Goal: Task Accomplishment & Management: Manage account settings

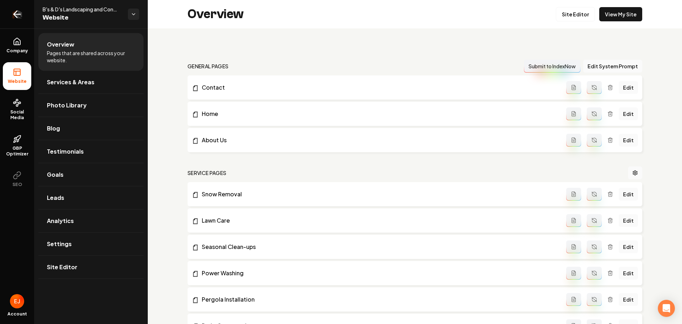
click at [19, 18] on icon "Return to dashboard" at bounding box center [16, 14] width 11 height 11
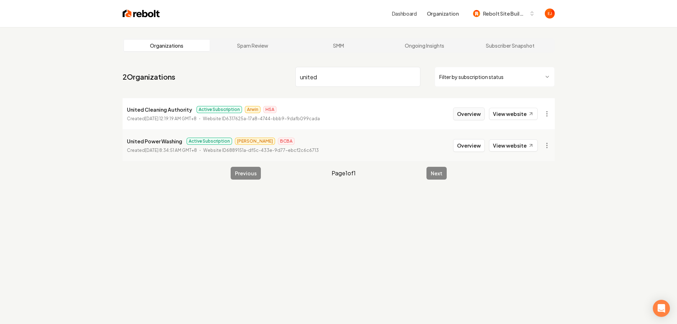
type input "united"
click at [469, 114] on button "Overview" at bounding box center [469, 113] width 32 height 13
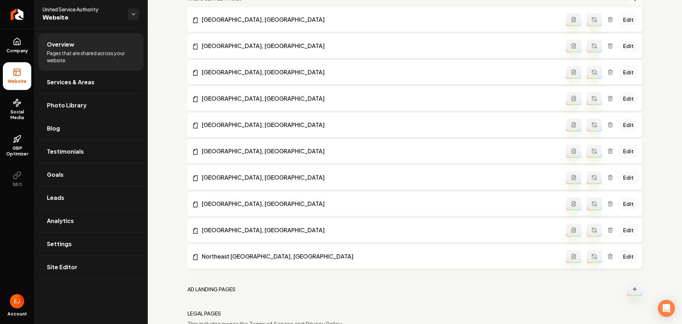
scroll to position [561, 0]
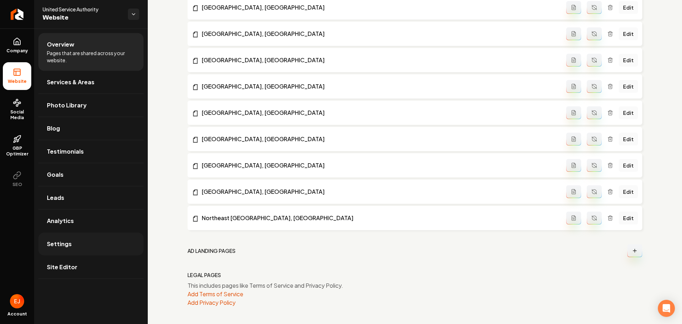
click at [77, 244] on link "Settings" at bounding box center [90, 243] width 105 height 23
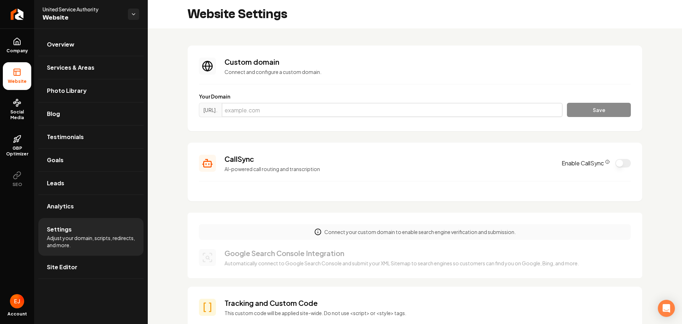
click at [285, 115] on input "Main content area" at bounding box center [392, 110] width 341 height 14
drag, startPoint x: 273, startPoint y: 111, endPoint x: 232, endPoint y: 110, distance: 40.9
click at [232, 110] on div "https://www. united" at bounding box center [381, 110] width 364 height 14
paste input "serviceauthority.com"
type input "unitedserviceauthority.com"
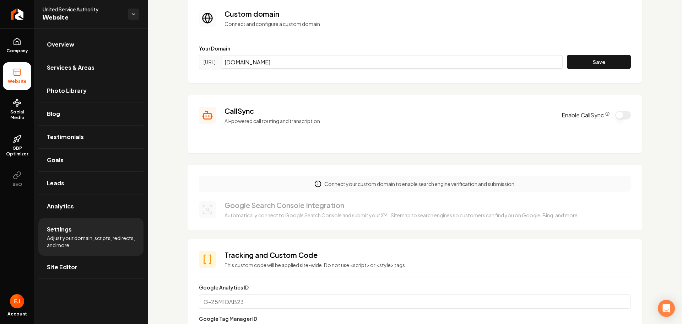
scroll to position [34, 0]
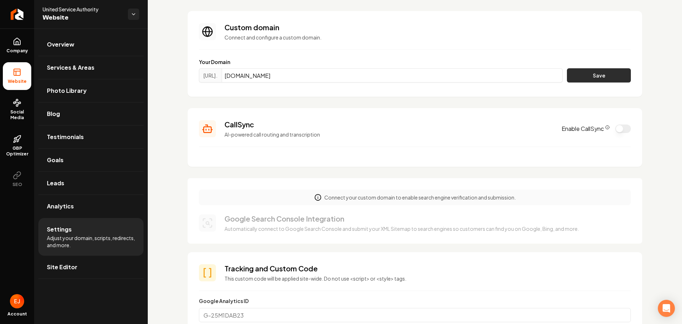
click at [574, 76] on button "Save" at bounding box center [599, 75] width 64 height 14
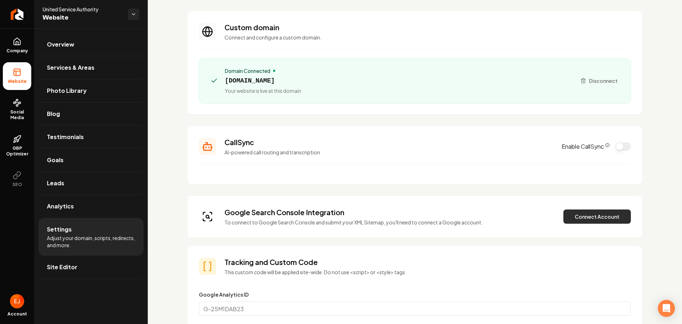
click at [605, 215] on button "Connect Account" at bounding box center [598, 216] width 68 height 14
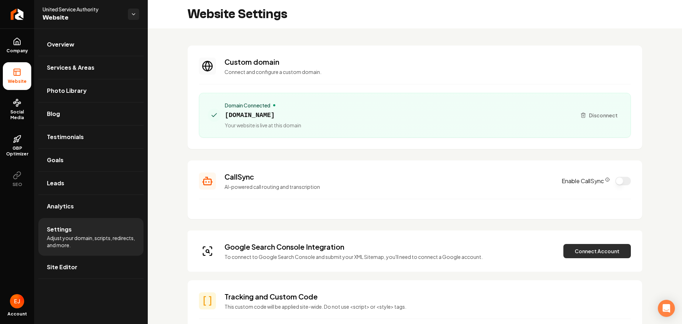
click at [580, 248] on button "Connect Account" at bounding box center [598, 251] width 68 height 14
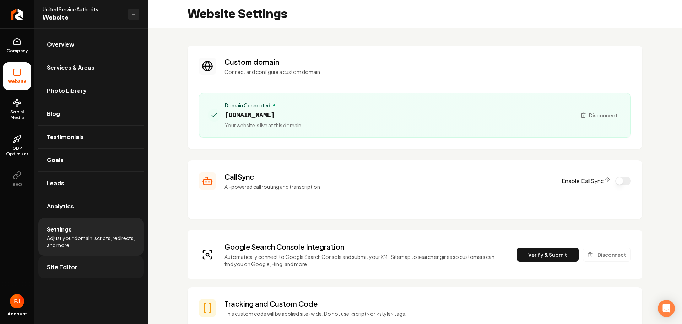
click at [88, 266] on link "Site Editor" at bounding box center [90, 266] width 105 height 23
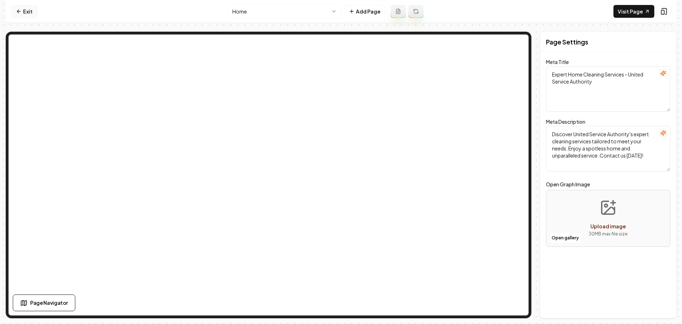
click at [26, 15] on link "Exit" at bounding box center [24, 11] width 26 height 13
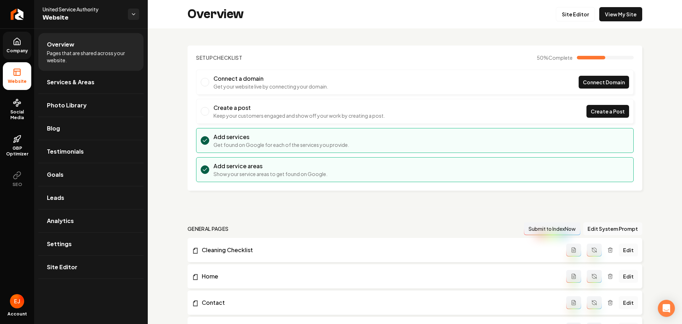
click at [13, 43] on icon at bounding box center [17, 41] width 9 height 9
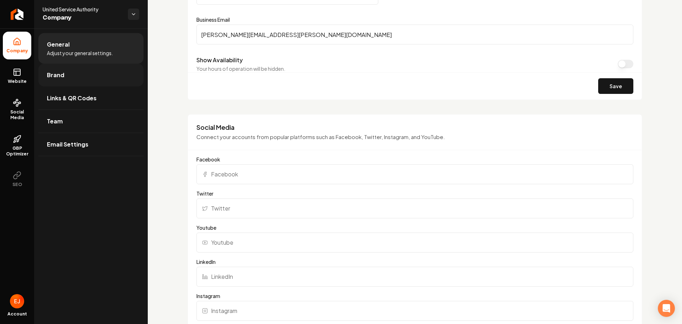
click at [66, 69] on link "Brand" at bounding box center [90, 75] width 105 height 23
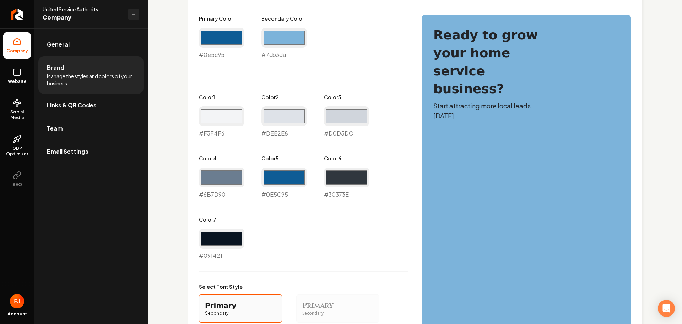
scroll to position [320, 0]
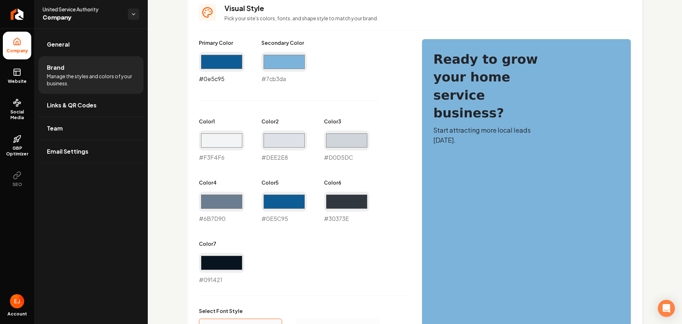
click at [232, 65] on input "#0e5c95" at bounding box center [221, 62] width 45 height 20
type input "#ec3c3c"
click at [163, 165] on div "Logo & Icon Add your business logo and icon to personalize your website appeara…" at bounding box center [415, 118] width 534 height 820
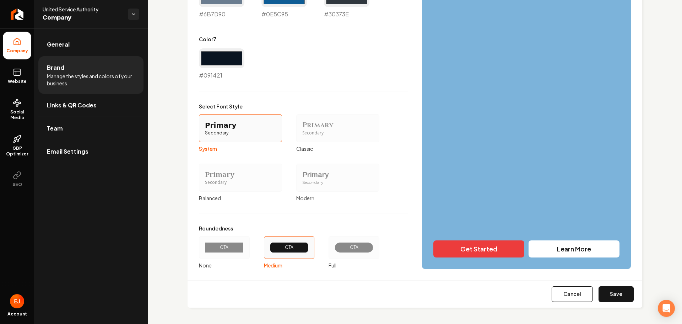
scroll to position [525, 0]
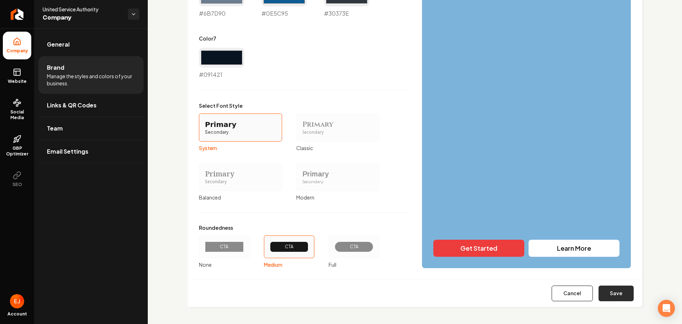
click at [611, 293] on button "Save" at bounding box center [616, 293] width 35 height 16
type input "#f3f4f6"
type input "#dee2e8"
type input "#d0d5dc"
type input "#6b7d90"
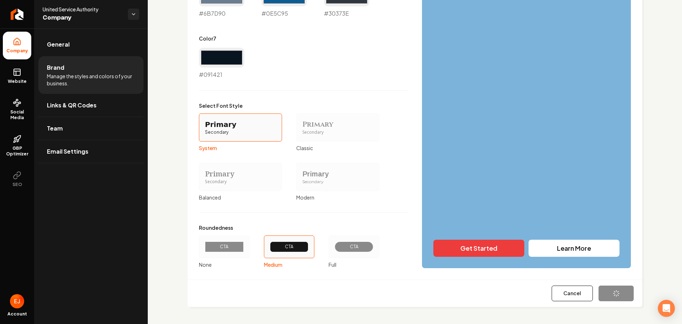
type input "#0e5c95"
type input "#30373e"
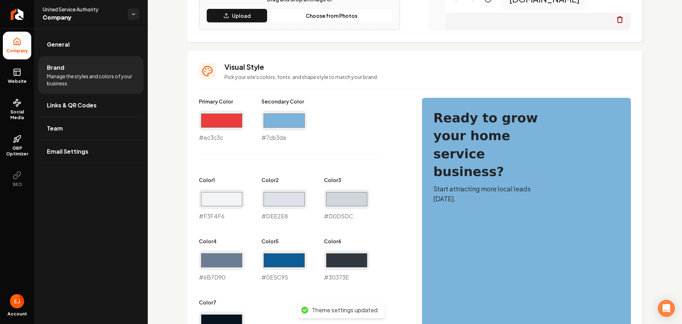
scroll to position [249, 0]
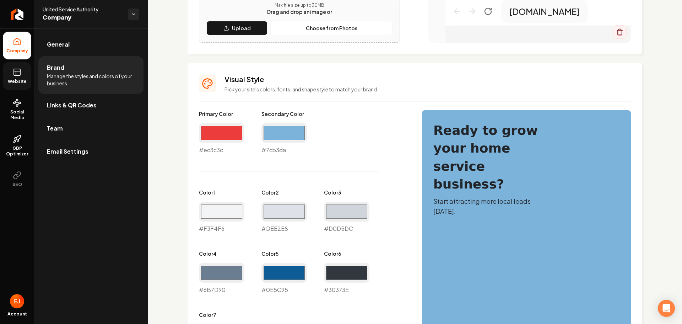
click at [20, 80] on span "Website" at bounding box center [17, 82] width 25 height 6
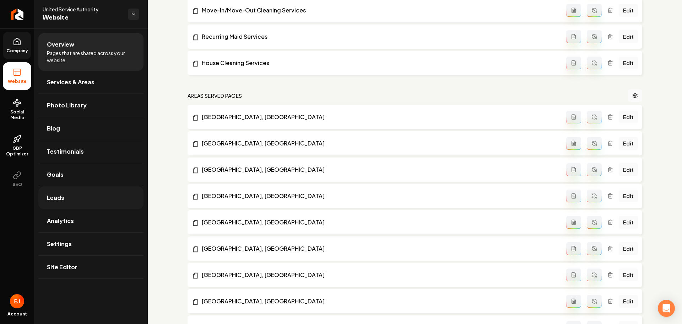
scroll to position [427, 0]
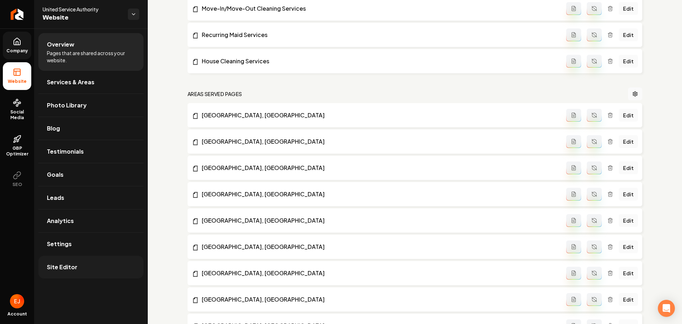
click at [79, 271] on link "Site Editor" at bounding box center [90, 266] width 105 height 23
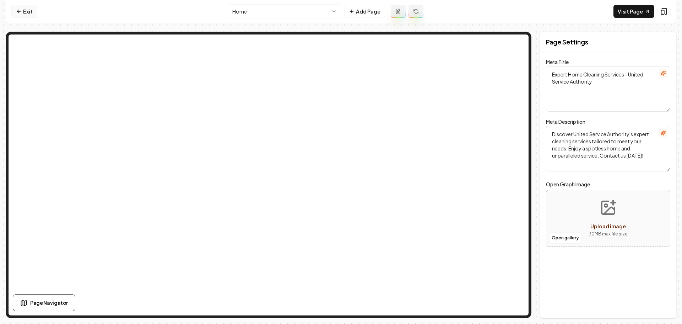
click at [26, 16] on link "Exit" at bounding box center [24, 11] width 26 height 13
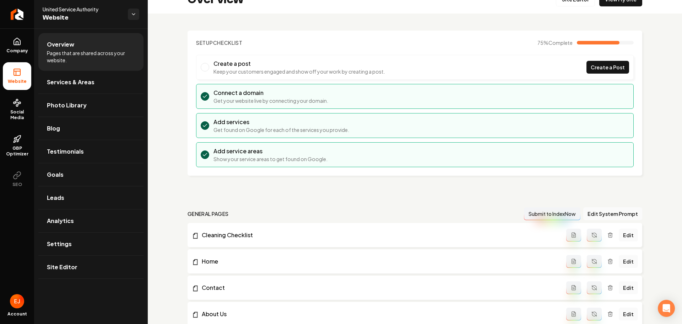
scroll to position [36, 0]
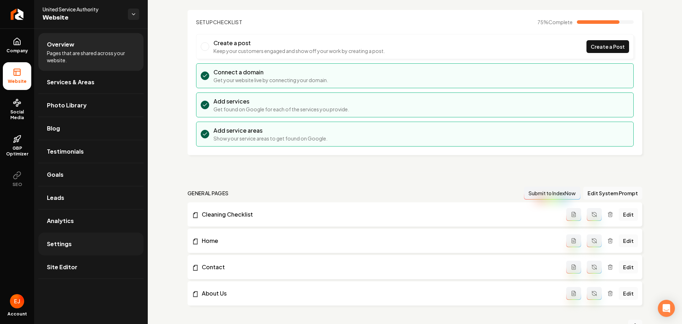
click at [102, 243] on link "Settings" at bounding box center [90, 243] width 105 height 23
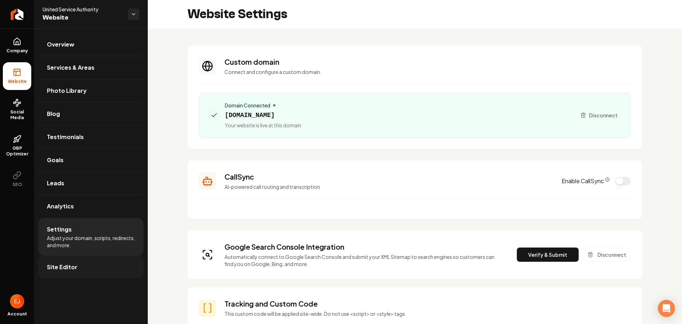
click at [64, 265] on span "Site Editor" at bounding box center [62, 267] width 31 height 9
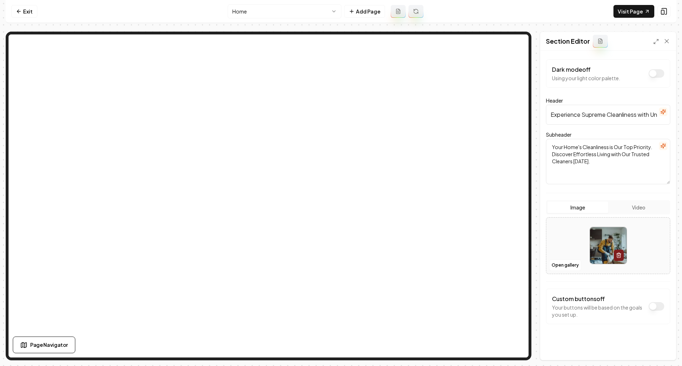
click at [597, 251] on img at bounding box center [608, 245] width 37 height 37
type input "**********"
click at [656, 323] on button "Save" at bounding box center [659, 348] width 21 height 13
click at [330, 7] on html "Computer Required This feature is only available on a computer. Please switch t…" at bounding box center [341, 183] width 682 height 366
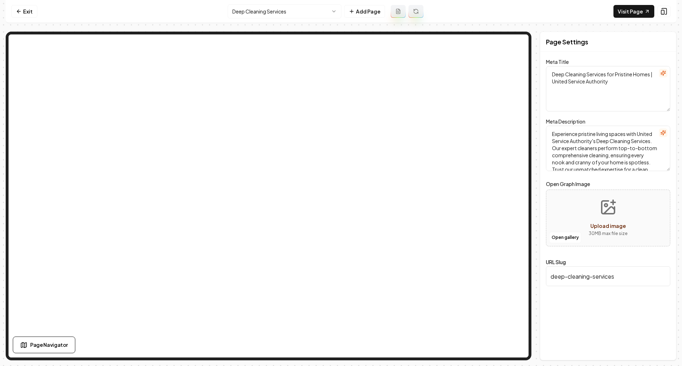
click at [322, 11] on html "Computer Required This feature is only available on a computer. Please switch t…" at bounding box center [341, 183] width 682 height 366
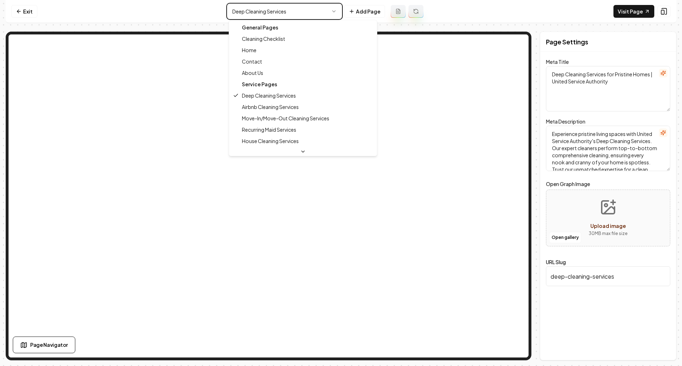
type textarea "Expert Home Cleaning Services - United Service Authority"
type textarea "Discover United Service Authority's expert cleaning services tailored to meet y…"
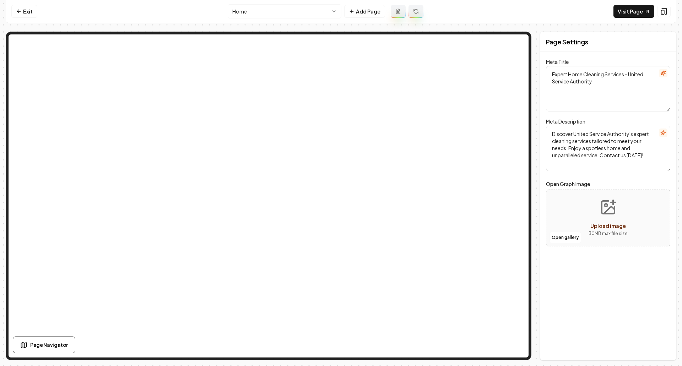
click at [551, 304] on div "Page Settings Meta Title Expert Home Cleaning Services - United Service Authori…" at bounding box center [608, 196] width 136 height 329
click at [513, 5] on nav "Exit Home Add Page Visit Page" at bounding box center [341, 11] width 671 height 23
click at [26, 13] on link "Exit" at bounding box center [24, 11] width 26 height 13
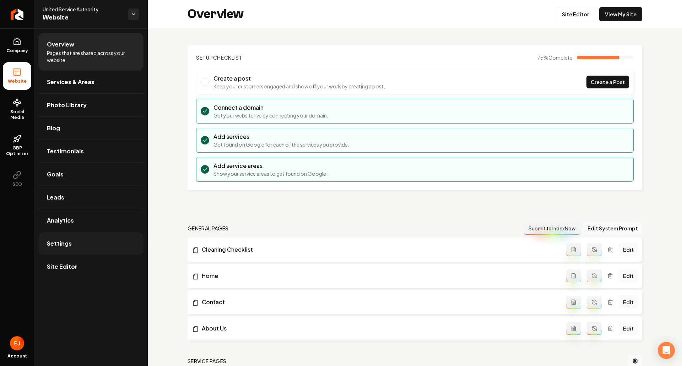
click at [89, 238] on link "Settings" at bounding box center [90, 243] width 105 height 23
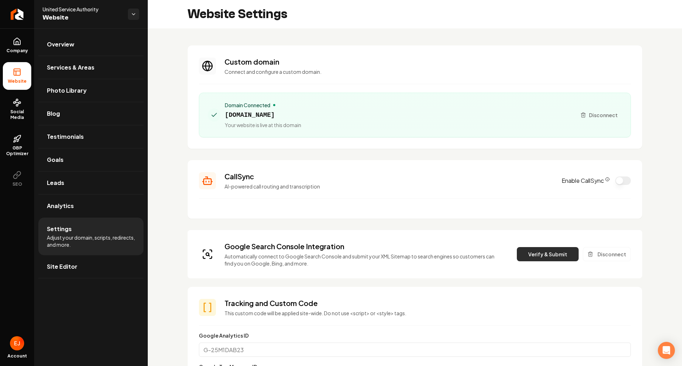
click at [538, 255] on button "Verify & Submit" at bounding box center [548, 254] width 62 height 14
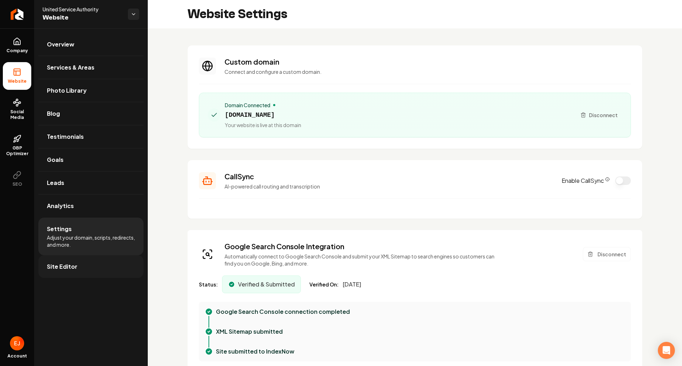
click at [77, 265] on link "Site Editor" at bounding box center [90, 266] width 105 height 23
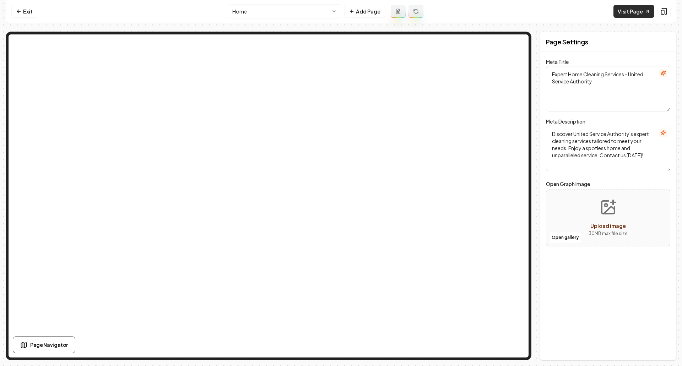
click at [637, 16] on link "Visit Page" at bounding box center [634, 11] width 41 height 13
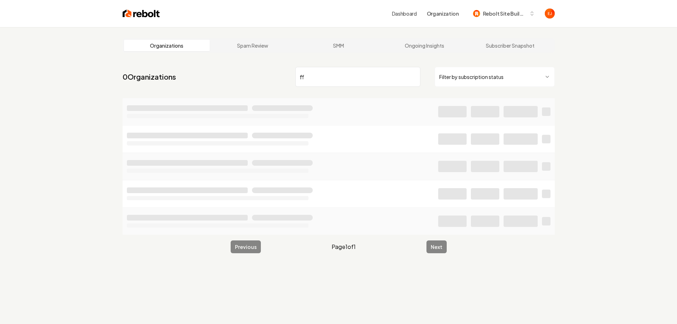
type input "f"
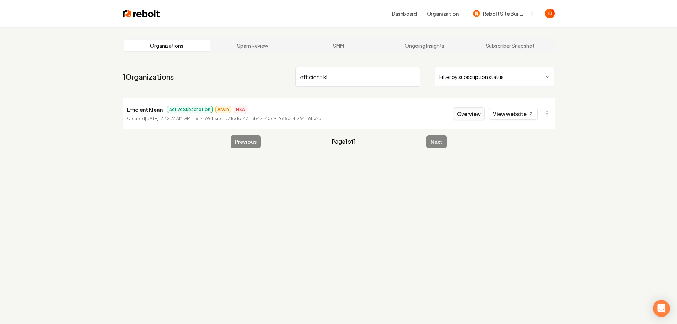
type input "efficient kl"
click at [475, 117] on button "Overview" at bounding box center [469, 113] width 32 height 13
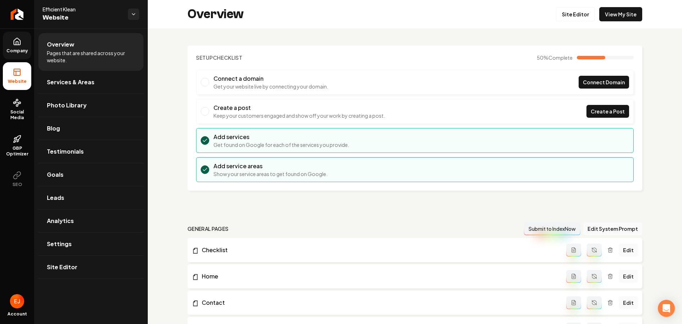
click at [15, 48] on link "Company" at bounding box center [17, 46] width 28 height 28
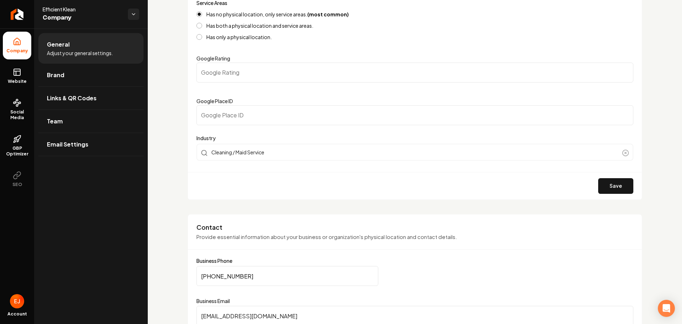
scroll to position [178, 0]
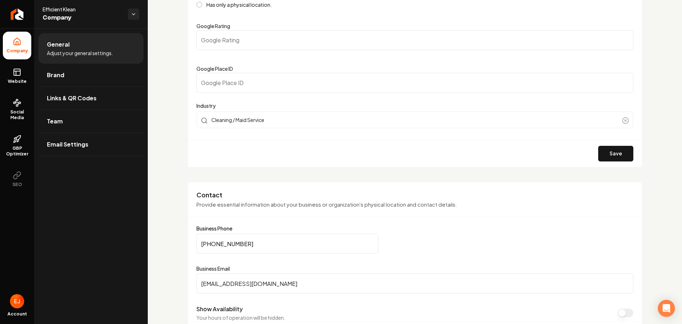
click at [258, 246] on input "(832) 776-8483" at bounding box center [287, 243] width 182 height 20
drag, startPoint x: 259, startPoint y: 242, endPoint x: 173, endPoint y: 241, distance: 86.0
click at [259, 247] on input "(832) 776-8483" at bounding box center [287, 243] width 182 height 20
drag, startPoint x: 235, startPoint y: 246, endPoint x: 197, endPoint y: 246, distance: 38.0
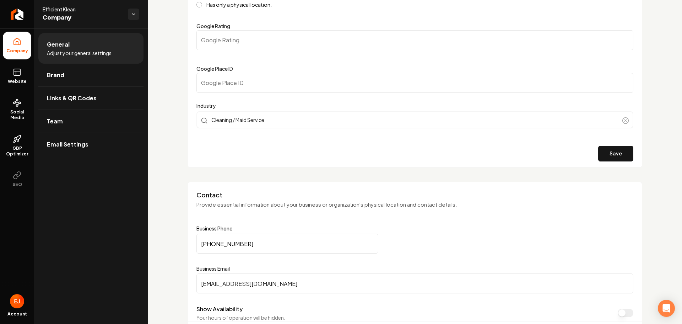
click at [196, 246] on div "Contact Provide essential information about your business or organization's phy…" at bounding box center [415, 265] width 455 height 167
paste input "430-2138"
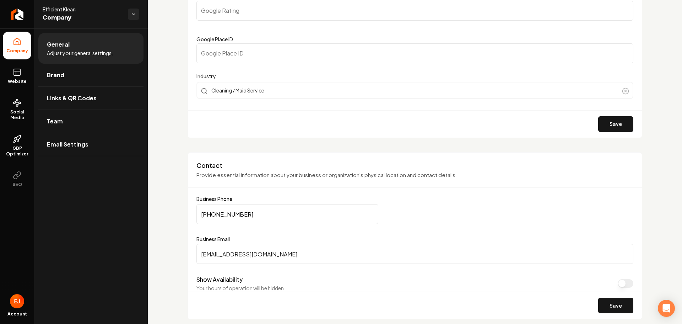
scroll to position [320, 0]
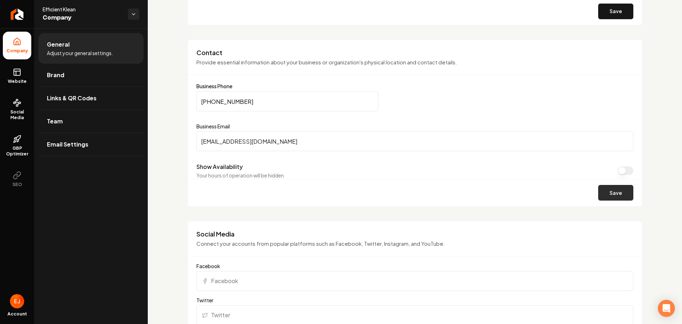
type input "(832) 430-2138"
click at [616, 199] on button "Save" at bounding box center [615, 193] width 35 height 16
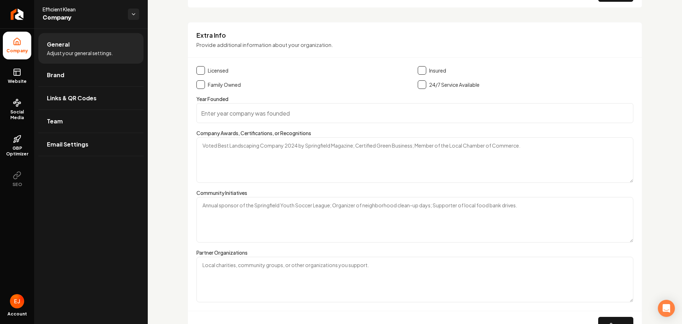
scroll to position [997, 0]
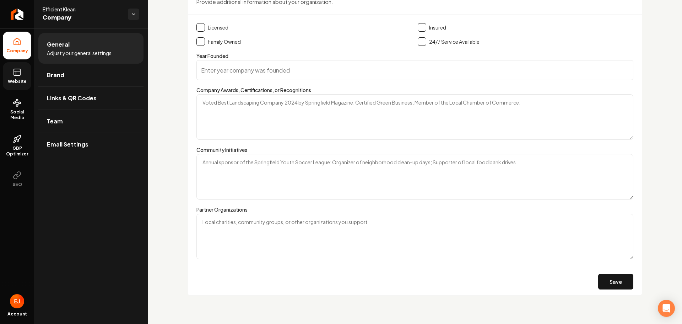
click at [28, 80] on span "Website" at bounding box center [17, 82] width 25 height 6
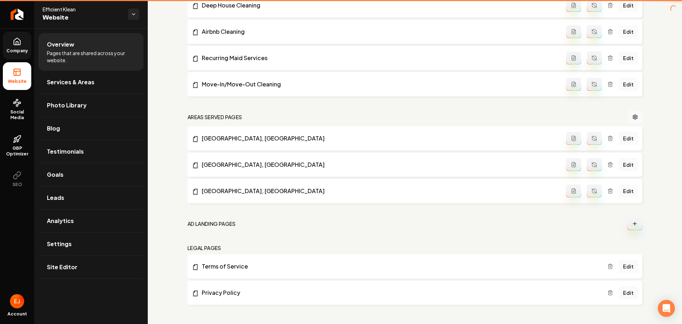
scroll to position [404, 0]
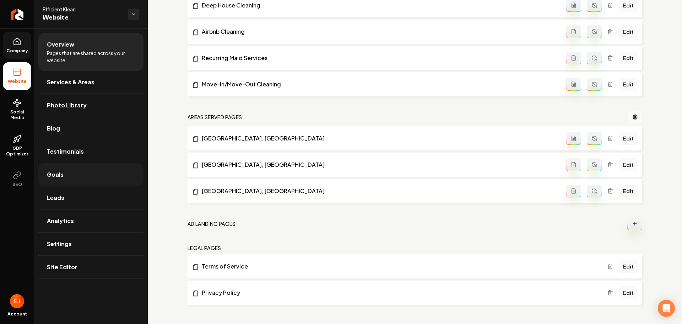
click at [72, 173] on link "Goals" at bounding box center [90, 174] width 105 height 23
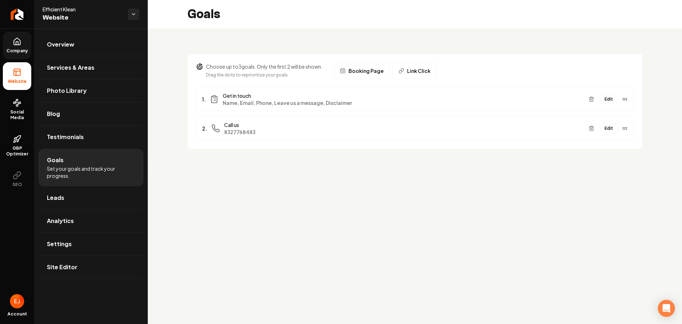
click at [609, 131] on button "Edit" at bounding box center [609, 128] width 18 height 9
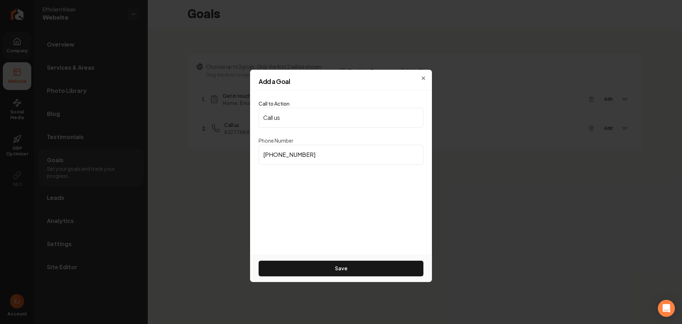
click at [323, 152] on input "(832) 776-8483" at bounding box center [341, 155] width 165 height 20
drag, startPoint x: 312, startPoint y: 156, endPoint x: 262, endPoint y: 155, distance: 50.1
click at [262, 155] on input "(832) 776-8483" at bounding box center [341, 155] width 165 height 20
paste input "430-2138"
type input "(832) 430-2138"
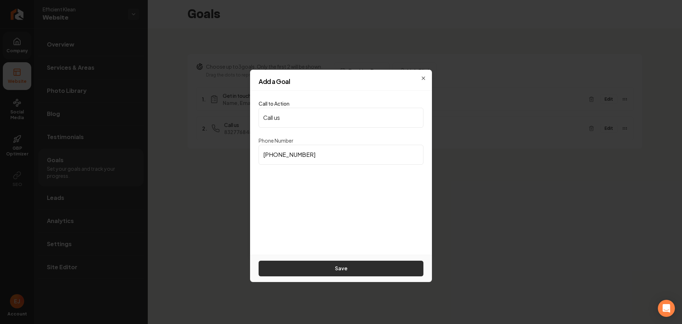
click at [341, 268] on button "Save" at bounding box center [341, 268] width 165 height 16
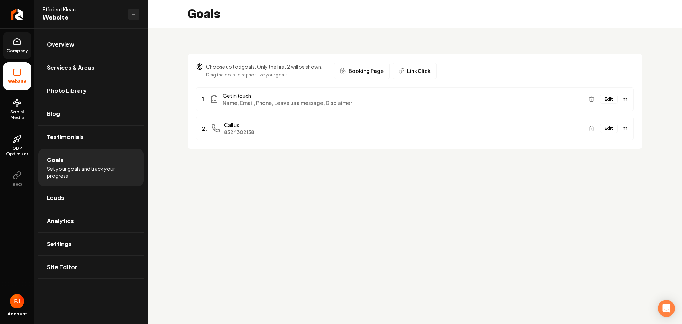
click at [607, 99] on button "Edit" at bounding box center [609, 99] width 18 height 9
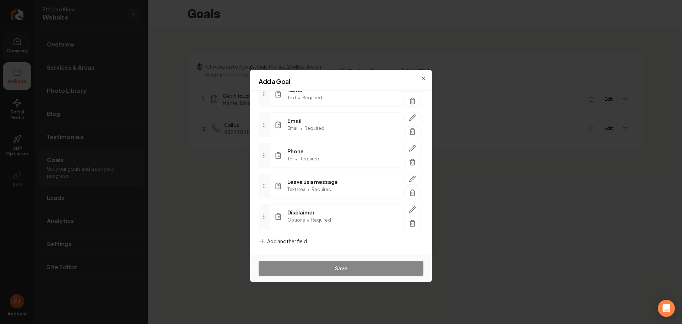
scroll to position [64, 0]
click at [409, 209] on icon "button" at bounding box center [412, 207] width 7 height 7
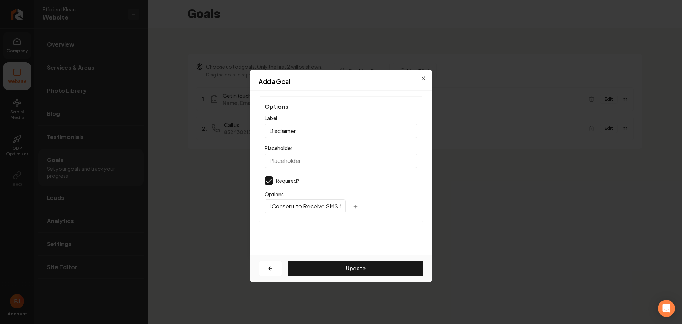
scroll to position [0, 0]
click at [314, 207] on input "I Consent to Receive SMS Notifications, Appointment Reminders and Updates, and …" at bounding box center [305, 206] width 81 height 14
paste input "(832) 430-2138"
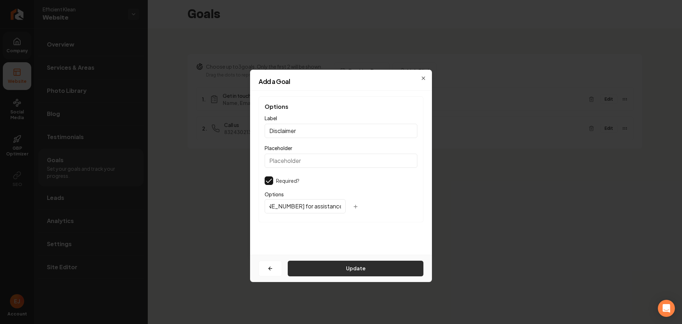
type input "I Consent to Receive SMS Notifications, Appointment Reminders and Updates, and …"
click at [332, 263] on button "Update" at bounding box center [356, 268] width 136 height 16
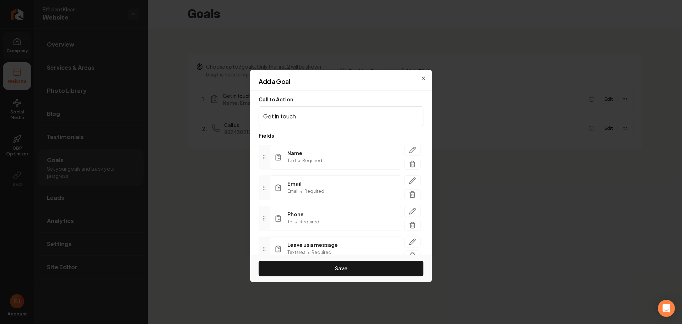
drag, startPoint x: 320, startPoint y: 271, endPoint x: 312, endPoint y: 273, distance: 8.1
click at [320, 271] on button "Save" at bounding box center [341, 268] width 165 height 16
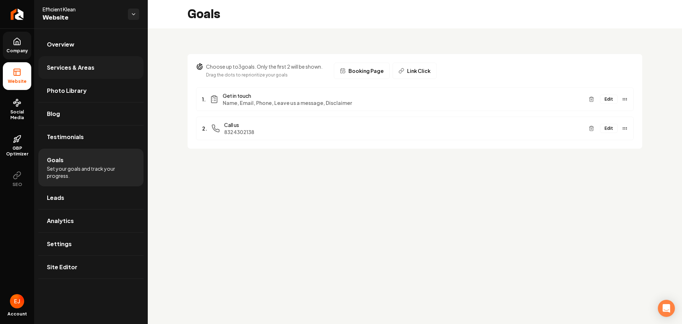
click at [101, 74] on link "Services & Areas" at bounding box center [90, 67] width 105 height 23
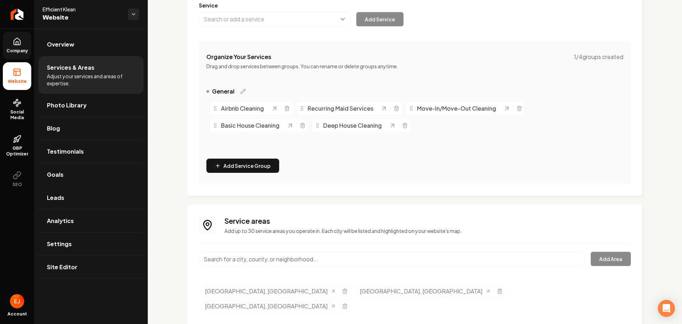
scroll to position [103, 0]
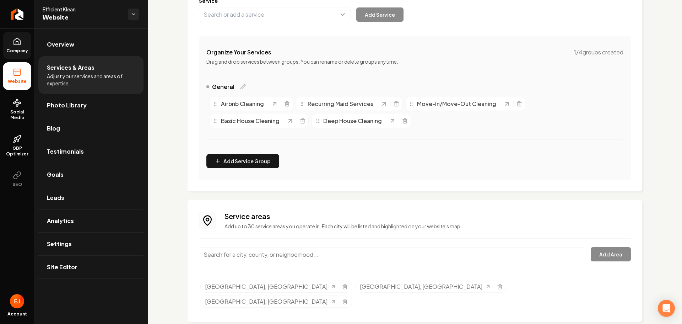
click at [284, 257] on input "Main content area" at bounding box center [392, 254] width 386 height 15
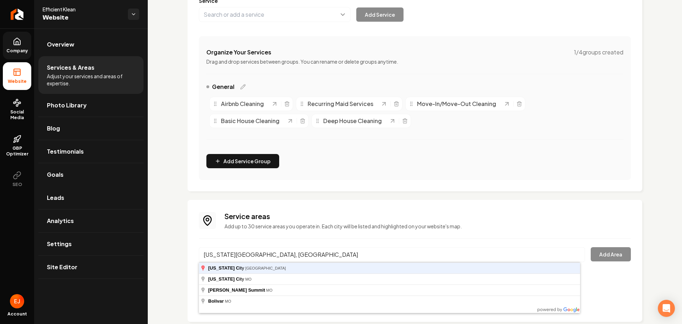
type input "Missouri City, TX"
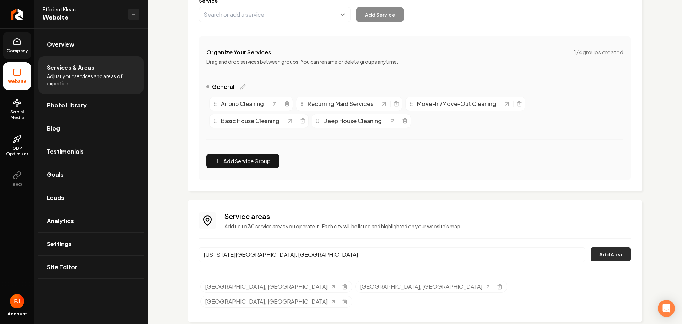
click at [615, 255] on button "Add Area" at bounding box center [611, 254] width 40 height 14
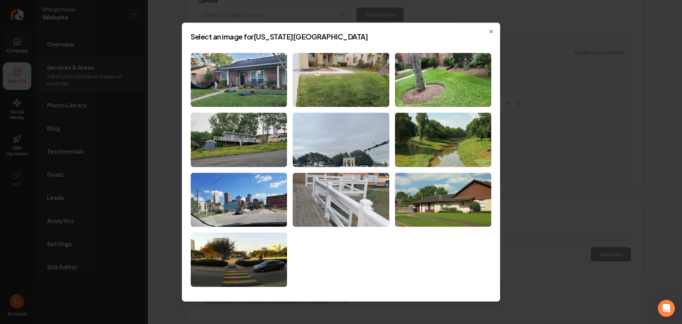
click at [367, 215] on img at bounding box center [341, 200] width 96 height 54
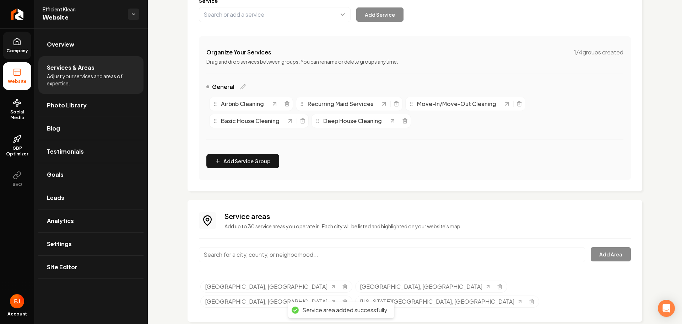
click at [274, 252] on input "Main content area" at bounding box center [392, 254] width 386 height 15
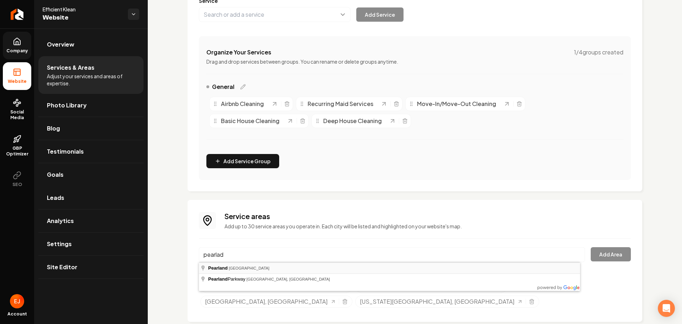
type input "Pearland, TX"
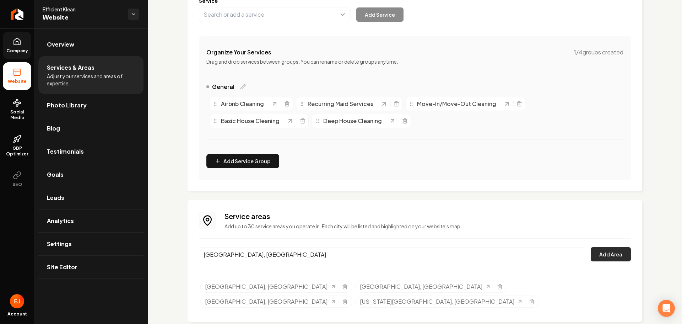
click at [603, 249] on button "Add Area" at bounding box center [611, 254] width 40 height 14
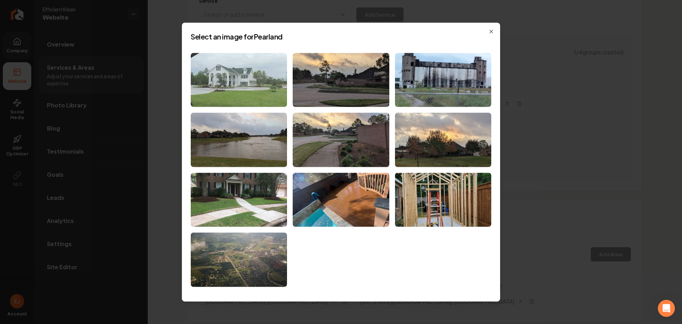
click at [281, 100] on img at bounding box center [239, 80] width 96 height 54
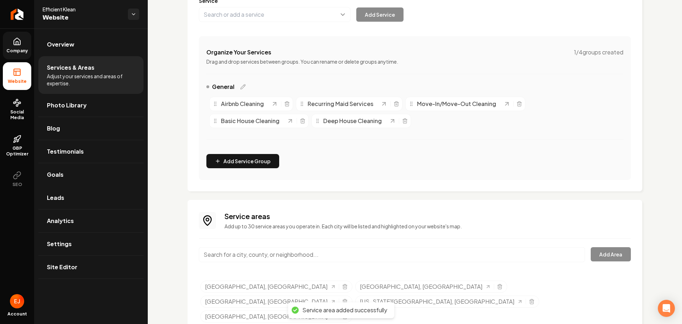
click at [250, 253] on input "Main content area" at bounding box center [392, 254] width 386 height 15
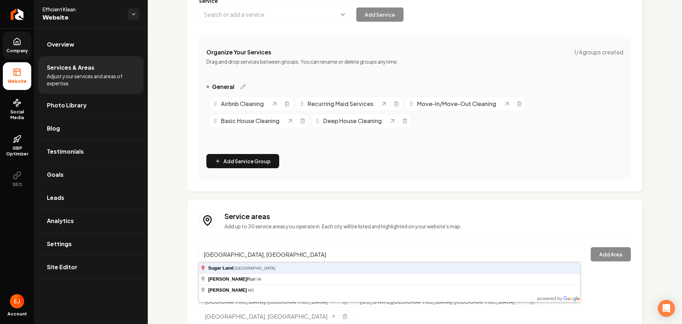
type input "Sugar Land, TX"
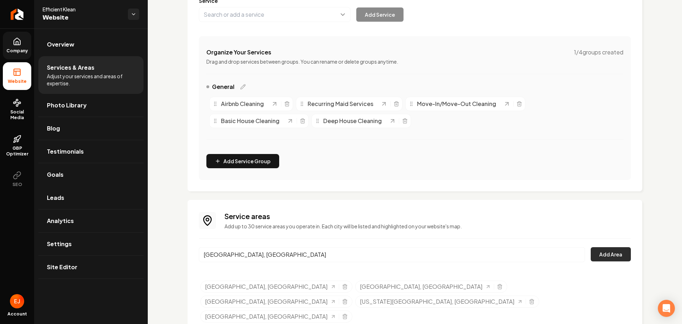
click at [612, 256] on button "Add Area" at bounding box center [611, 254] width 40 height 14
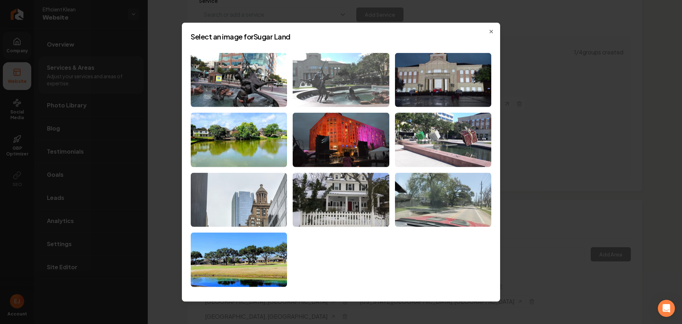
click at [329, 98] on img at bounding box center [341, 80] width 96 height 54
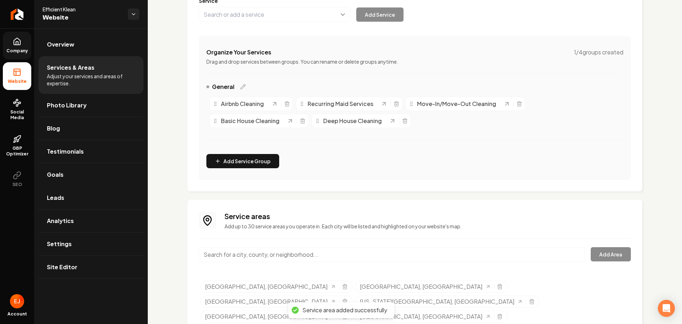
click at [263, 253] on input "Main content area" at bounding box center [392, 254] width 386 height 15
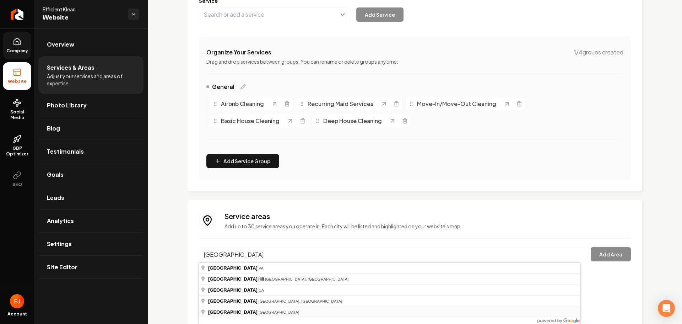
type input "Richmond, TX"
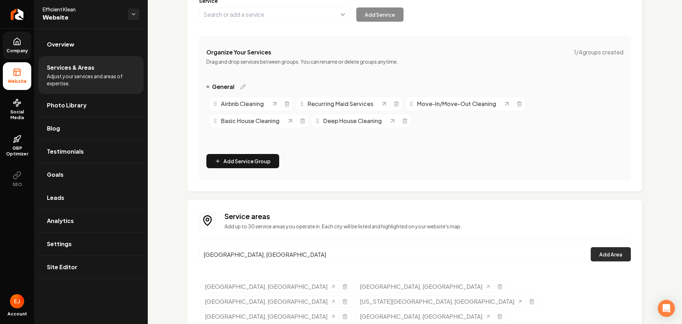
click at [595, 252] on button "Add Area" at bounding box center [611, 254] width 40 height 14
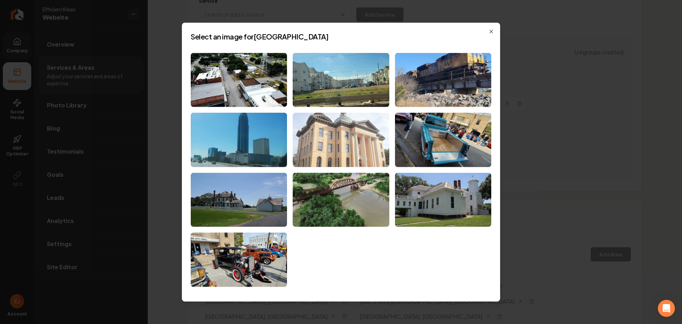
click at [339, 149] on img at bounding box center [341, 140] width 96 height 54
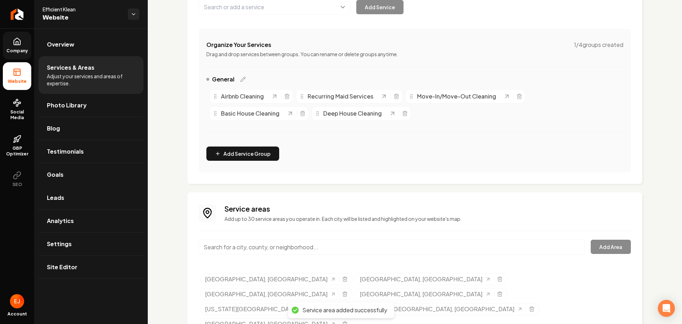
scroll to position [118, 0]
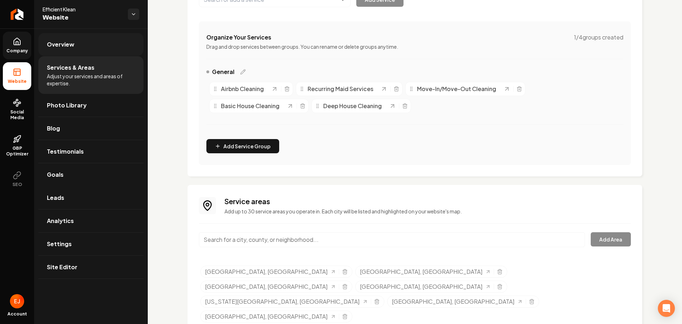
click at [50, 41] on span "Overview" at bounding box center [60, 44] width 27 height 9
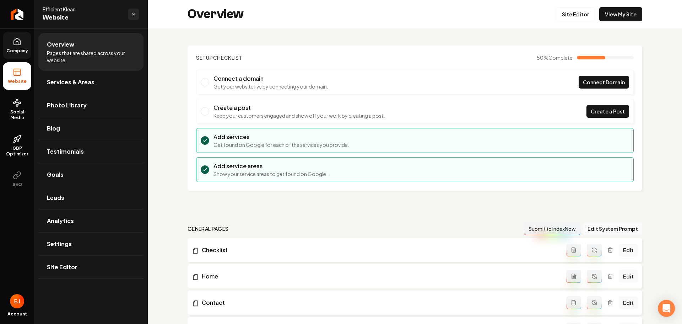
click at [20, 48] on link "Company" at bounding box center [17, 46] width 28 height 28
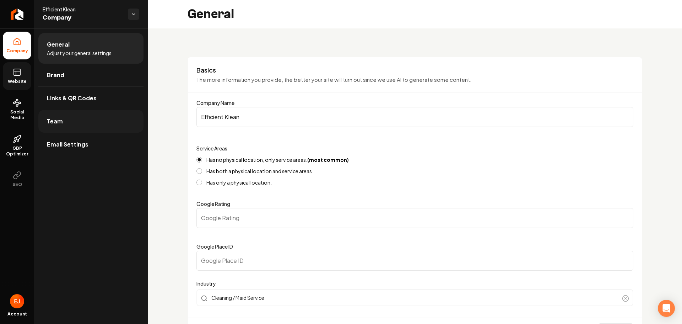
click at [76, 123] on link "Team" at bounding box center [90, 121] width 105 height 23
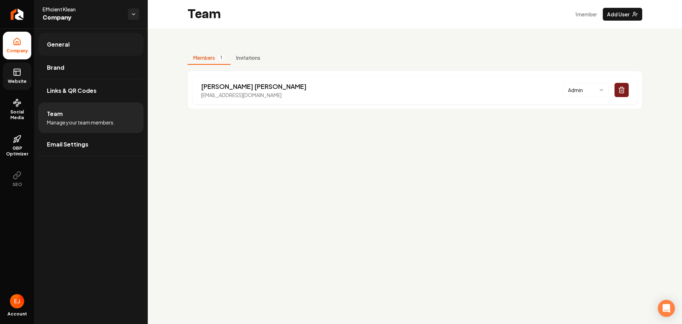
click at [62, 47] on span "General" at bounding box center [58, 44] width 23 height 9
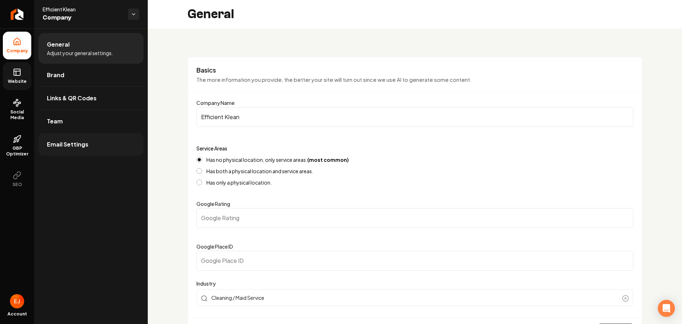
click at [88, 151] on link "Email Settings" at bounding box center [90, 144] width 105 height 23
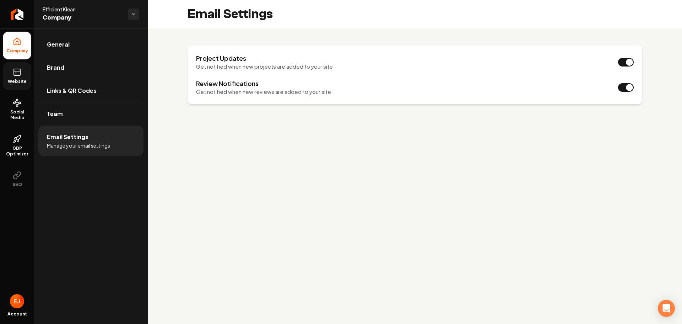
click at [11, 81] on span "Website" at bounding box center [17, 82] width 25 height 6
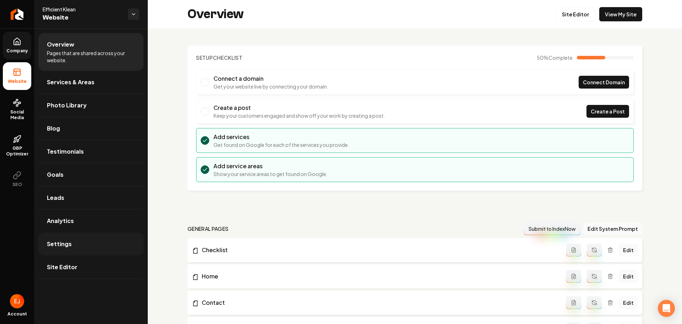
click at [85, 243] on link "Settings" at bounding box center [90, 243] width 105 height 23
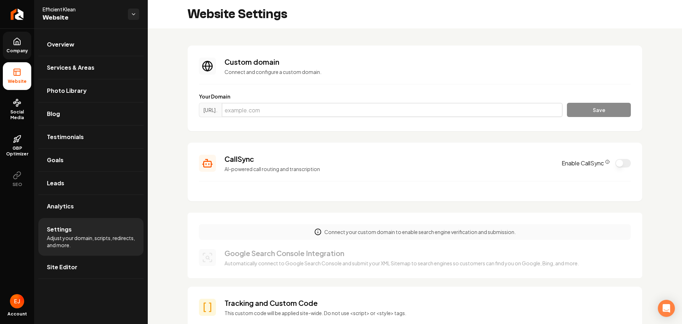
click at [312, 110] on input "Main content area" at bounding box center [392, 110] width 341 height 14
paste input "efficientklean.com"
type input "efficientklean.com"
click at [582, 113] on button "Save" at bounding box center [599, 110] width 64 height 14
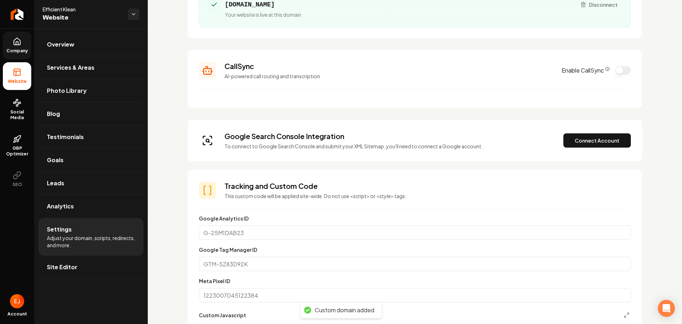
scroll to position [107, 0]
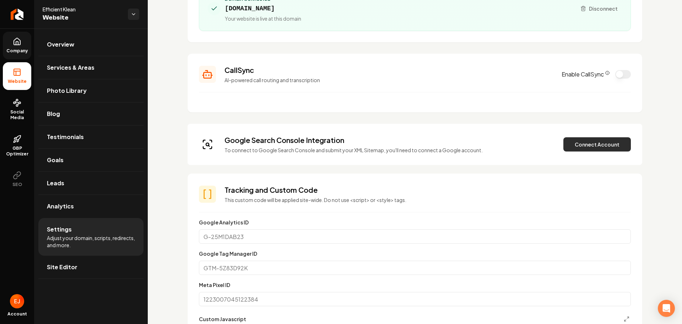
click at [592, 149] on button "Connect Account" at bounding box center [598, 144] width 68 height 14
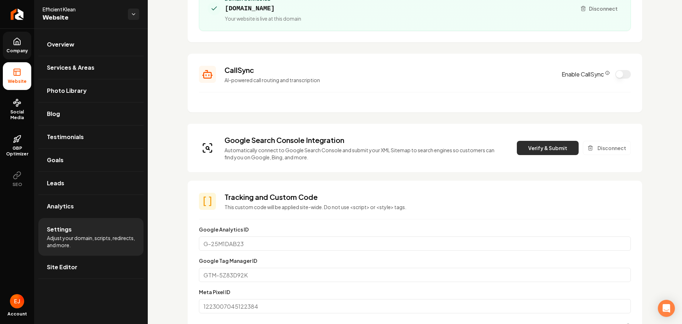
drag, startPoint x: 552, startPoint y: 144, endPoint x: 547, endPoint y: 160, distance: 17.5
click at [552, 144] on button "Verify & Submit" at bounding box center [548, 148] width 62 height 14
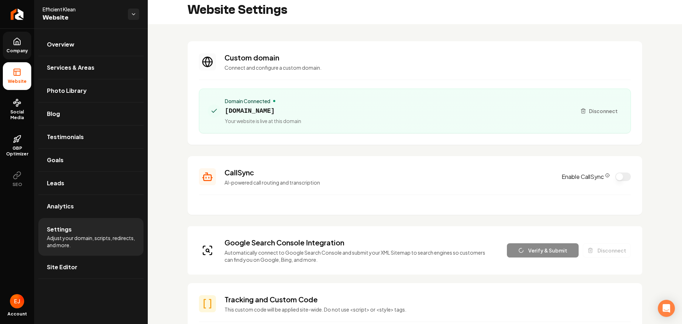
scroll to position [0, 0]
